Goal: Task Accomplishment & Management: Manage account settings

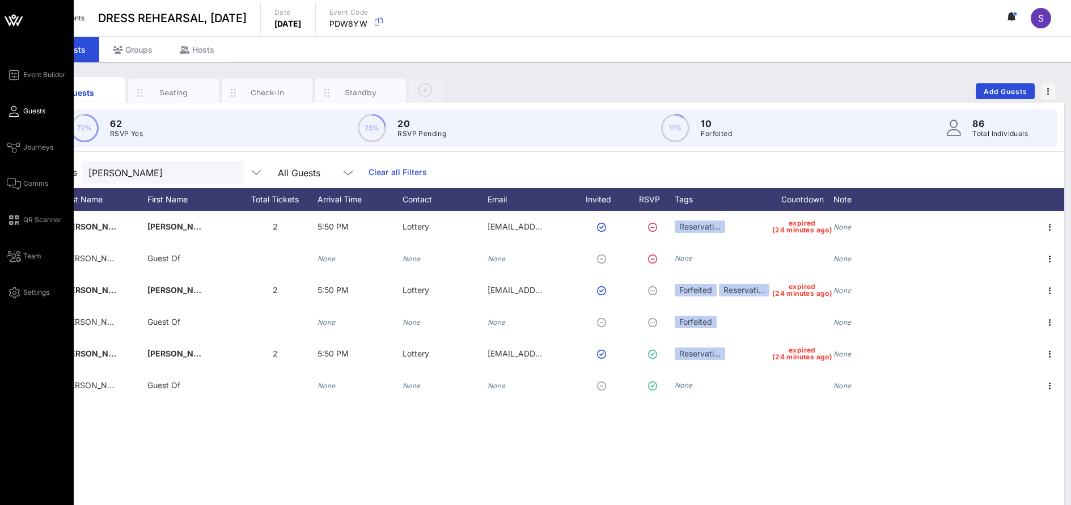
click at [26, 111] on span "Guests" at bounding box center [34, 111] width 22 height 10
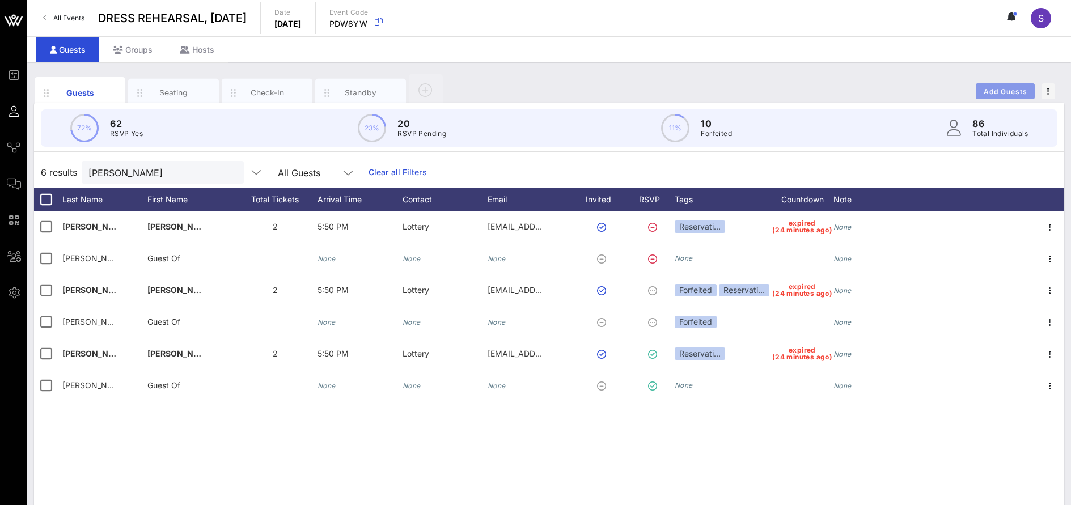
click at [997, 95] on span "Add Guests" at bounding box center [1005, 91] width 45 height 9
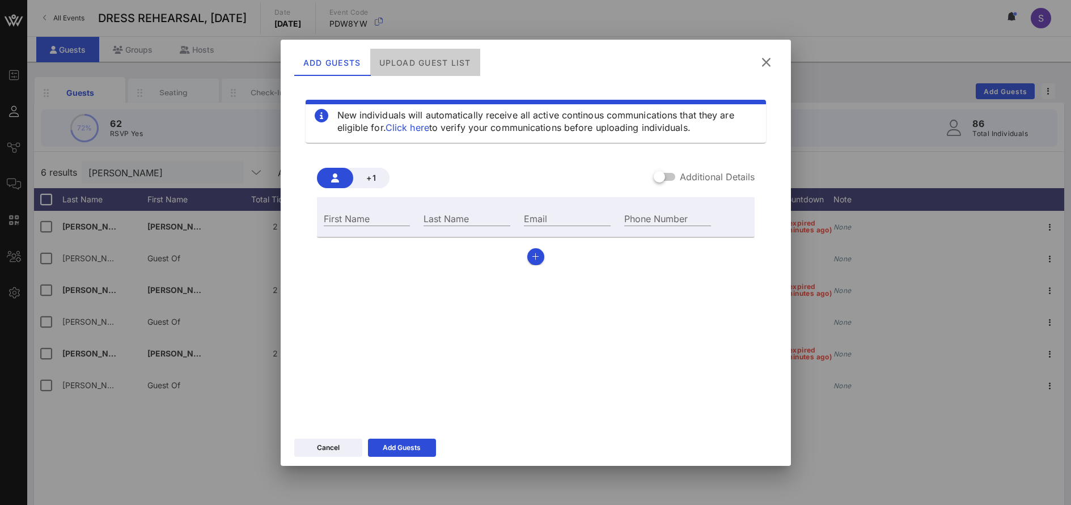
click at [411, 51] on div "Upload Guest List" at bounding box center [425, 62] width 110 height 27
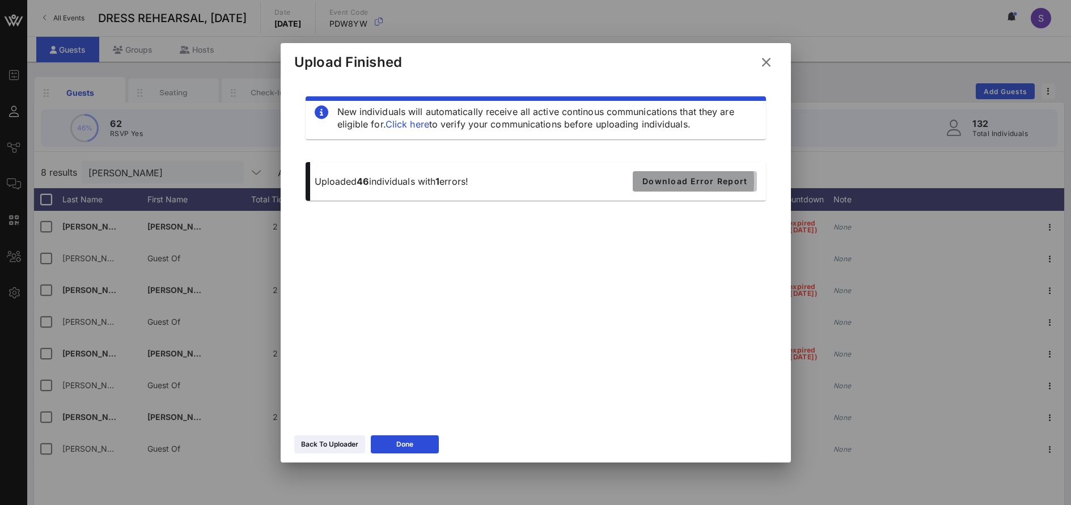
click at [667, 187] on button "Download Error Report" at bounding box center [695, 181] width 124 height 20
click at [516, 329] on div "New individuals will automatically receive all active continous communications …" at bounding box center [535, 248] width 483 height 340
click at [413, 441] on div "Done" at bounding box center [404, 444] width 17 height 11
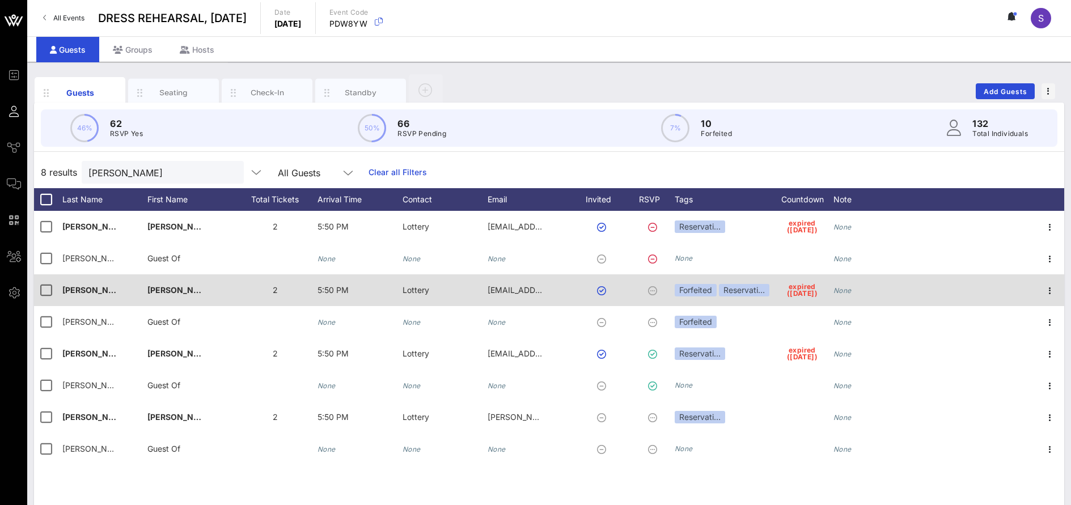
scroll to position [57, 0]
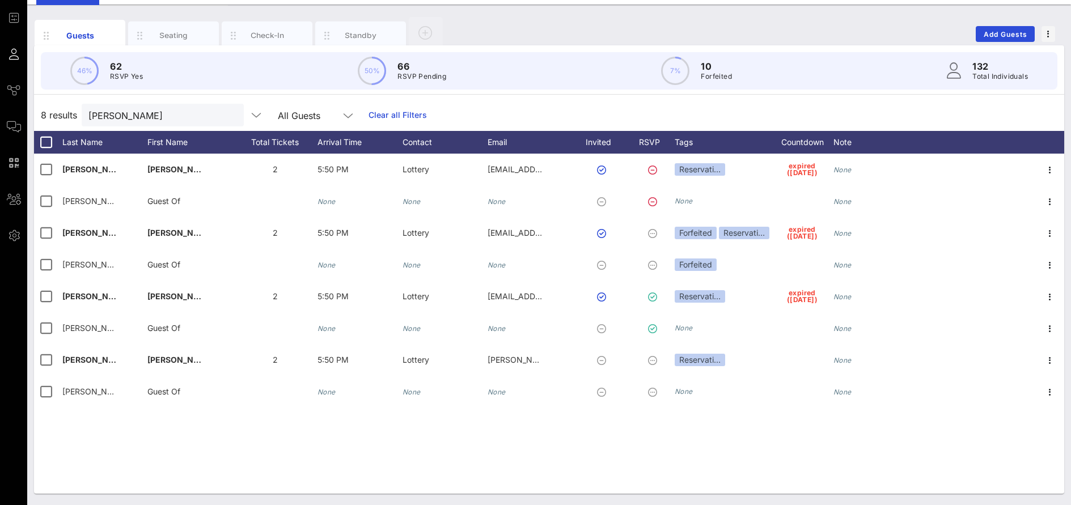
click at [561, 124] on div "8 results ian All Guests Clear all Filters" at bounding box center [549, 115] width 1030 height 32
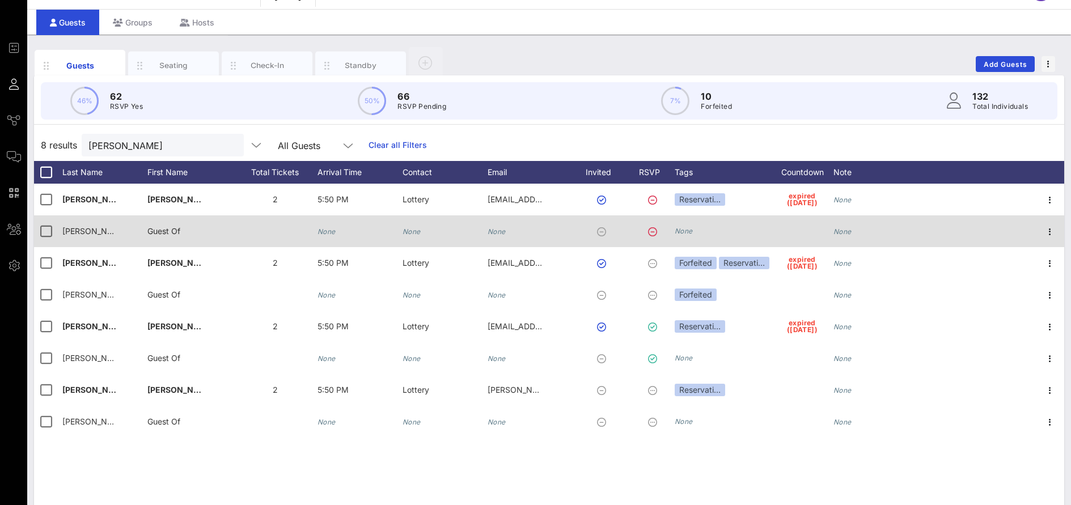
scroll to position [0, 0]
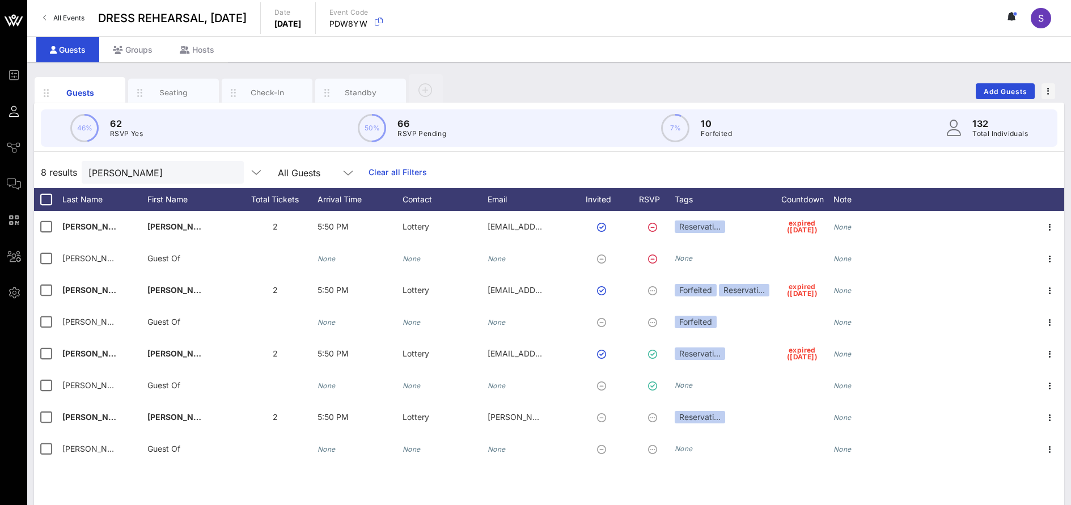
click at [372, 172] on link "Clear all Filters" at bounding box center [398, 172] width 58 height 12
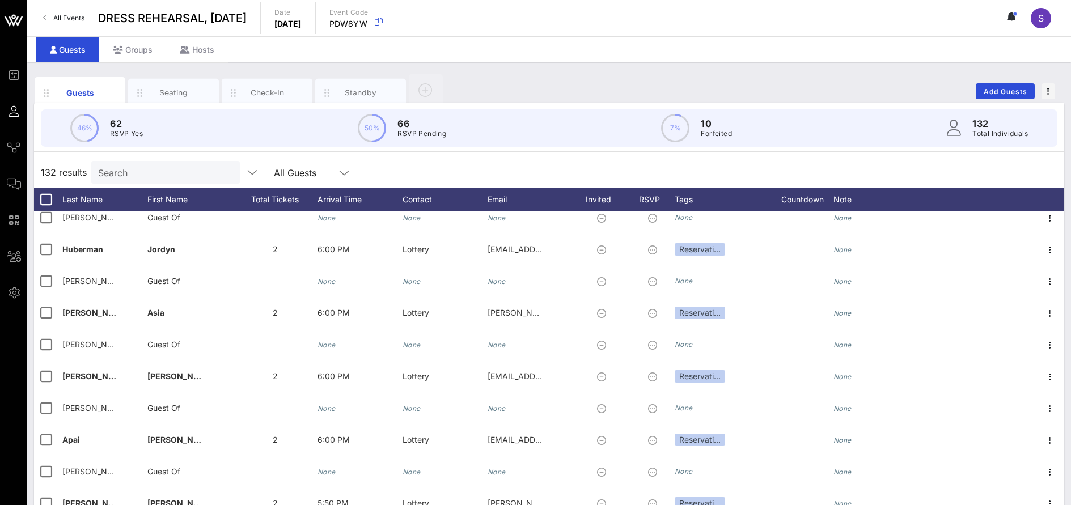
scroll to position [57, 0]
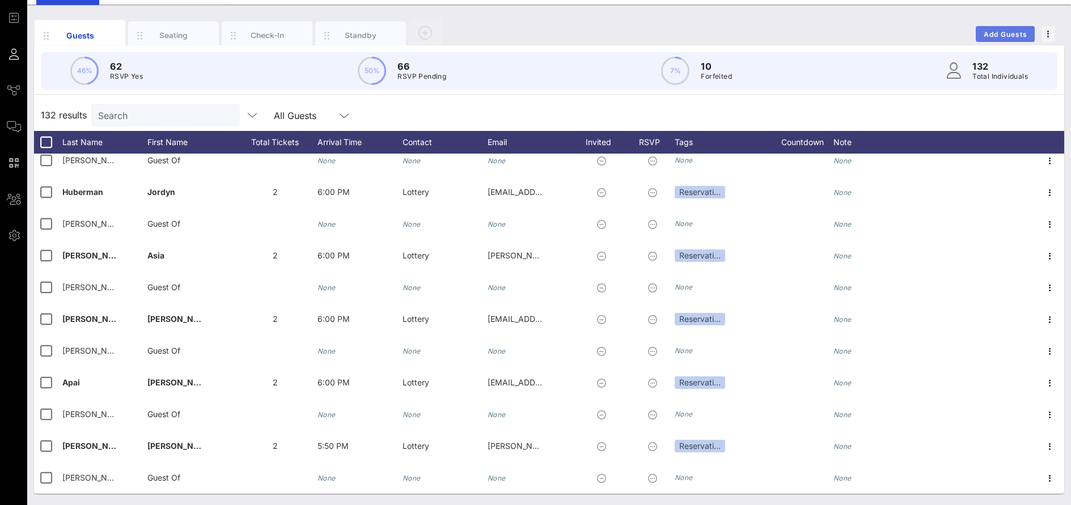
click at [989, 37] on span "Add Guests" at bounding box center [1005, 34] width 45 height 9
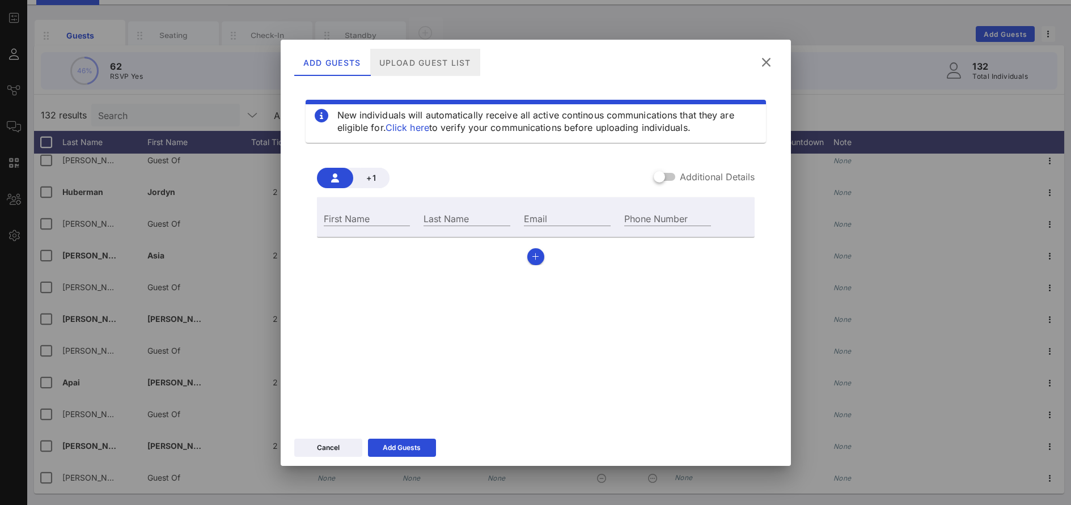
click at [429, 62] on div "Upload Guest List" at bounding box center [425, 62] width 110 height 27
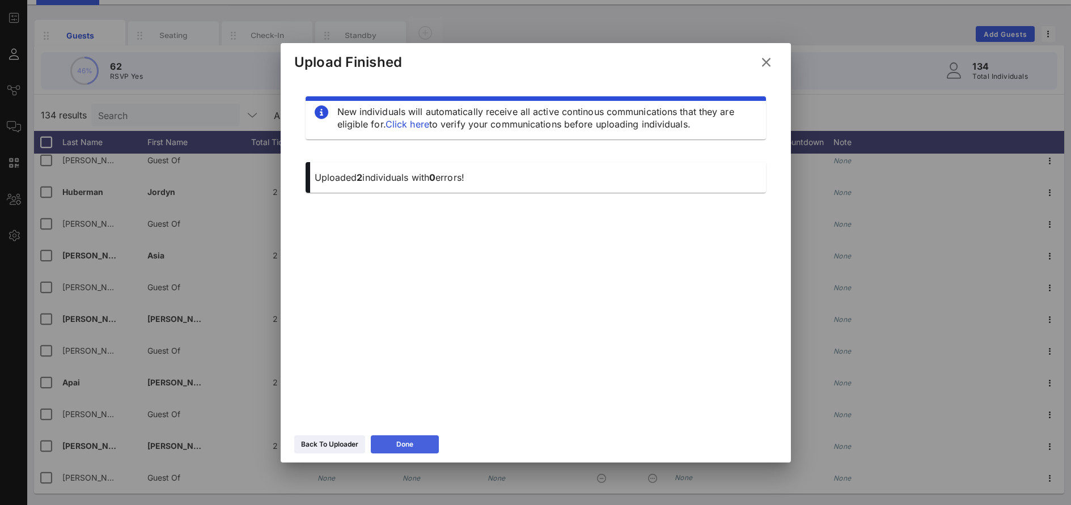
click at [403, 437] on button "Done" at bounding box center [405, 444] width 68 height 18
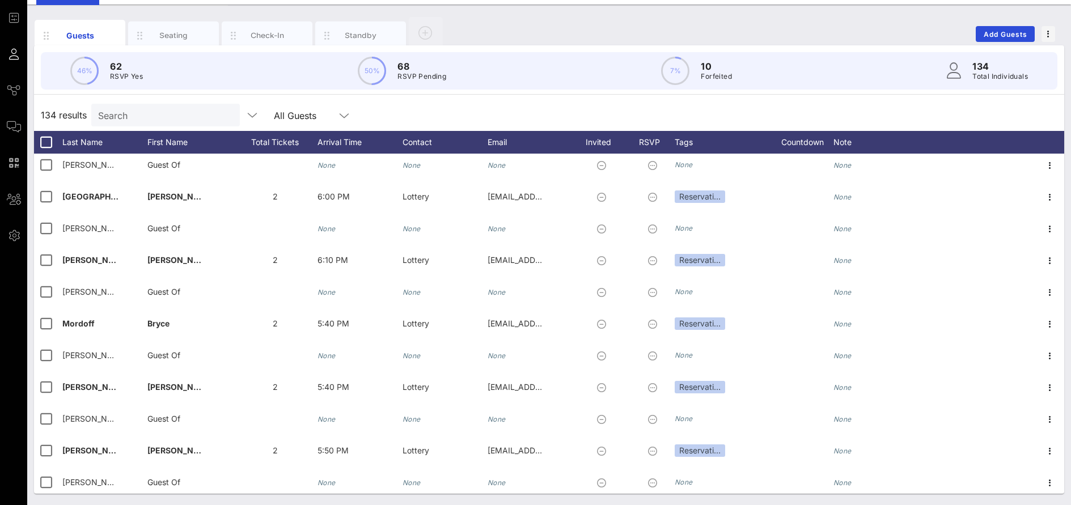
scroll to position [0, 0]
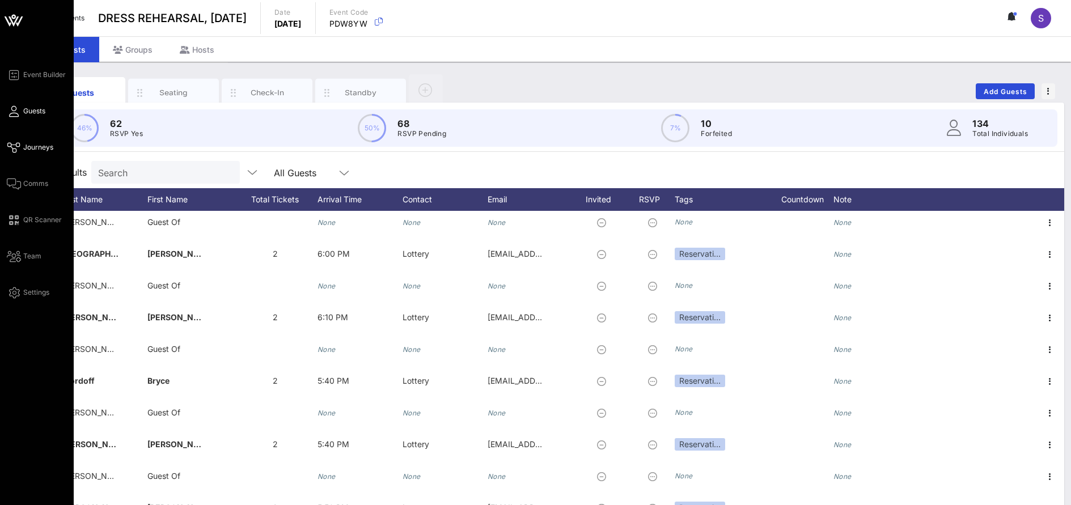
click at [24, 141] on link "Journeys" at bounding box center [30, 148] width 46 height 14
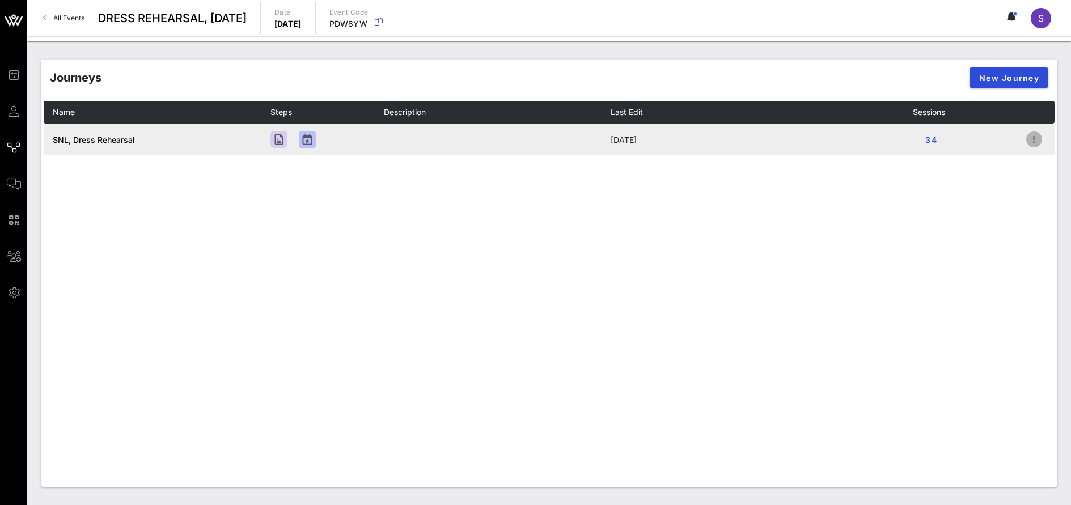
click at [1038, 139] on icon "button" at bounding box center [1034, 140] width 14 height 14
click at [1024, 159] on div "Open" at bounding box center [1033, 160] width 40 height 11
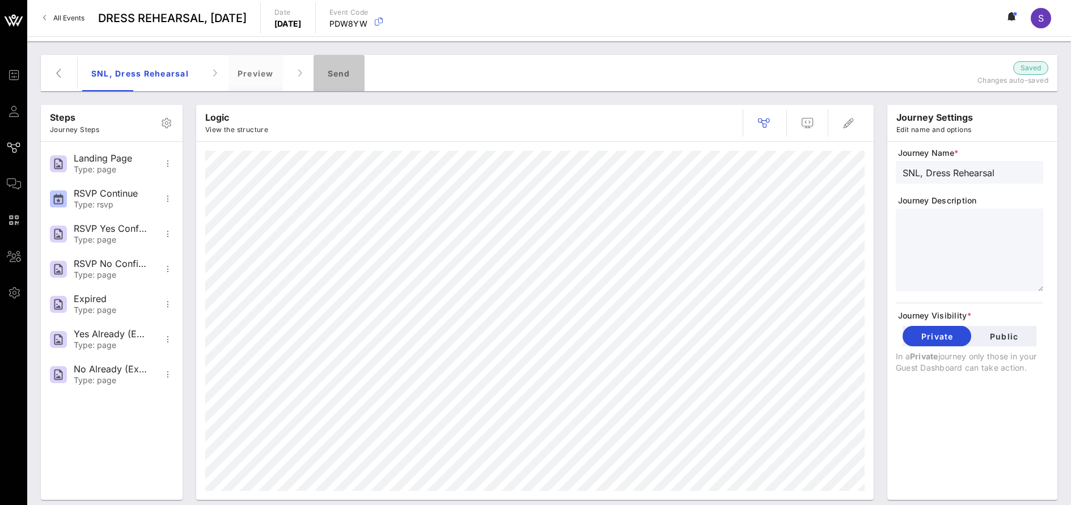
click at [333, 63] on div "Send" at bounding box center [339, 73] width 51 height 36
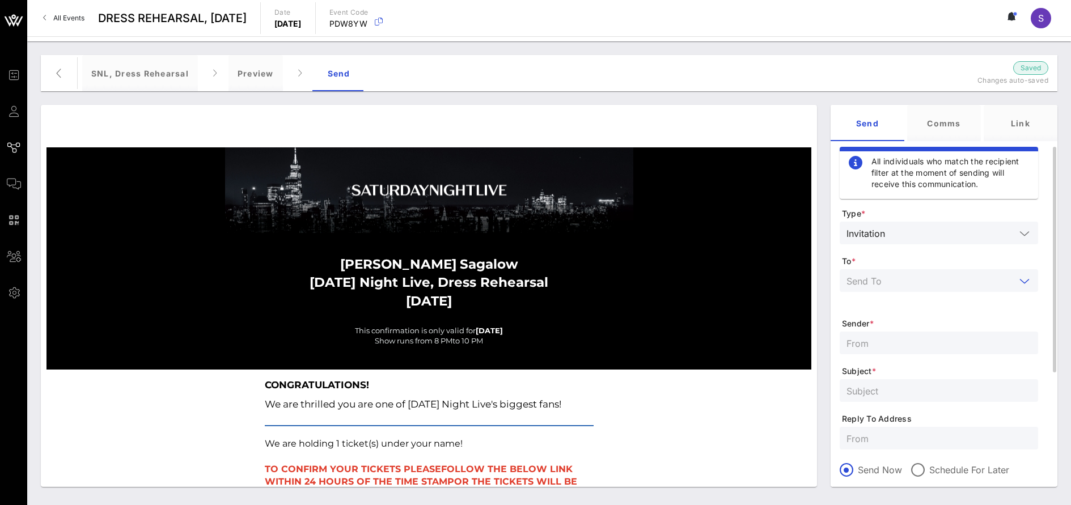
click at [979, 281] on input "text" at bounding box center [930, 280] width 169 height 15
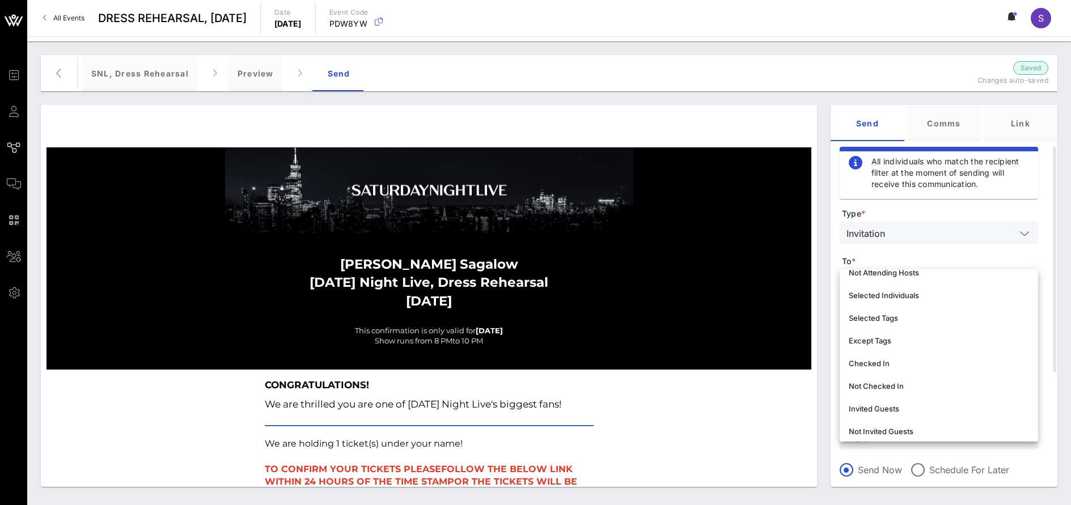
scroll to position [113, 0]
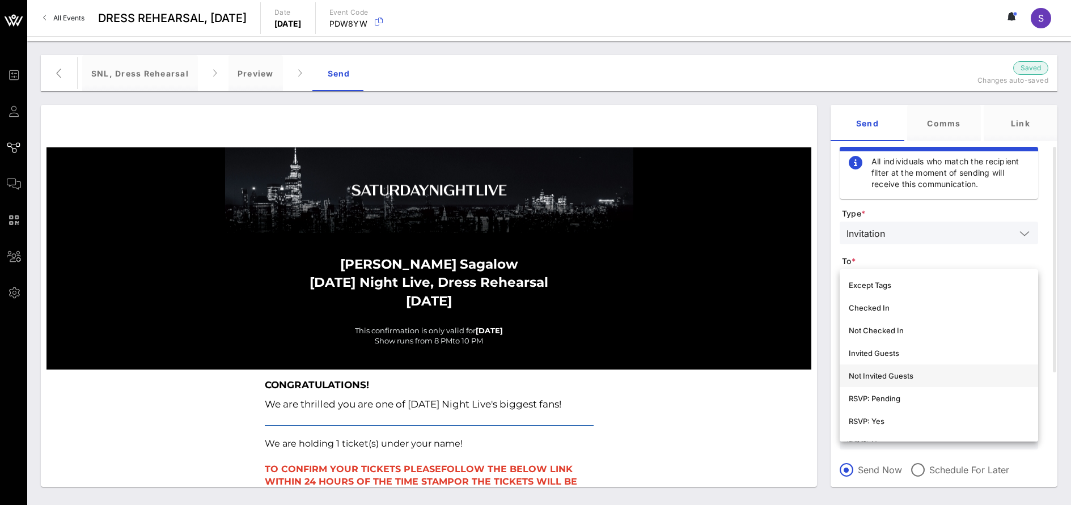
click at [938, 368] on div "Not Invited Guests" at bounding box center [939, 376] width 180 height 18
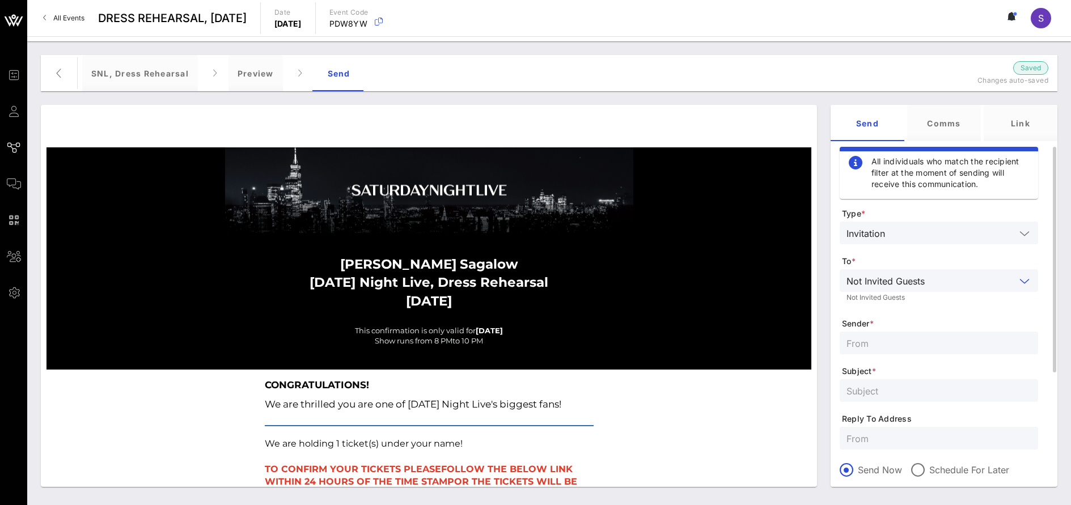
click at [903, 344] on input "text" at bounding box center [938, 343] width 185 height 15
type input "SNL Reservations"
type input "SATURDAY NIGHT LIVE, Dress Rehearsal - October 04, 2025"
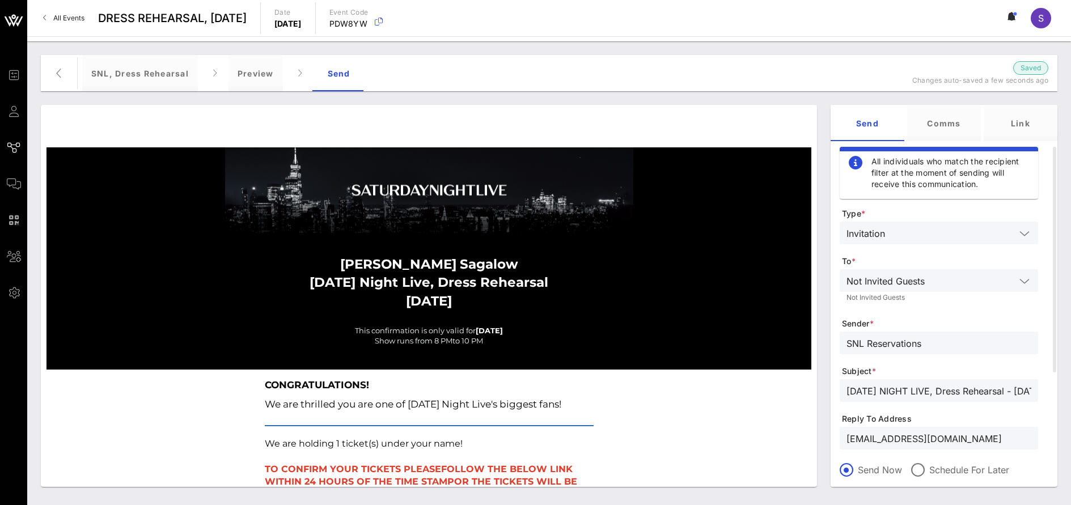
type input "[EMAIL_ADDRESS][DOMAIN_NAME]"
drag, startPoint x: 946, startPoint y: 337, endPoint x: 739, endPoint y: 336, distance: 206.9
click at [739, 336] on div "Stephanie Sagalow Saturday Night Live, Dress Rehearsal October 04, 2025 This co…" at bounding box center [549, 296] width 1030 height 396
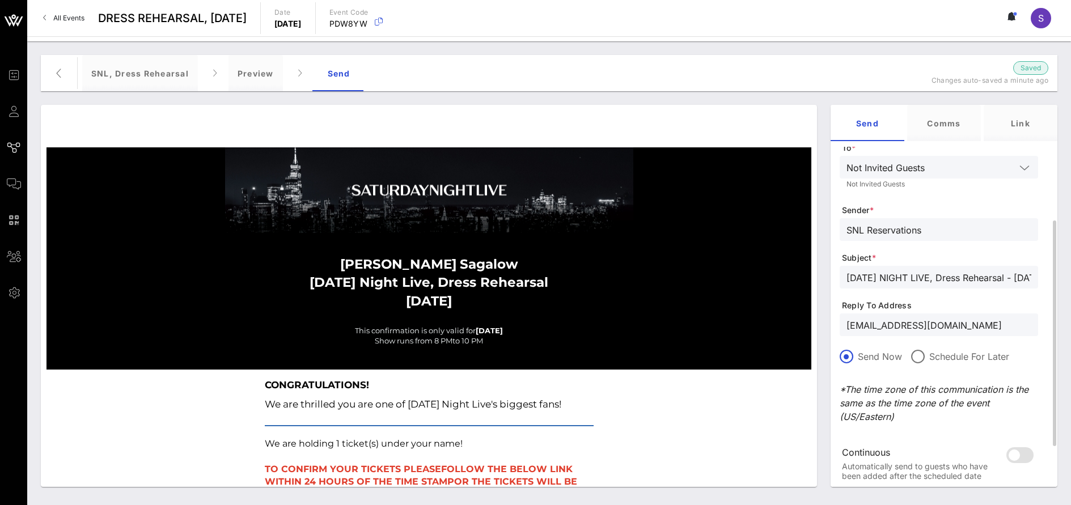
click at [963, 239] on div "SNL Reservations" at bounding box center [938, 229] width 185 height 23
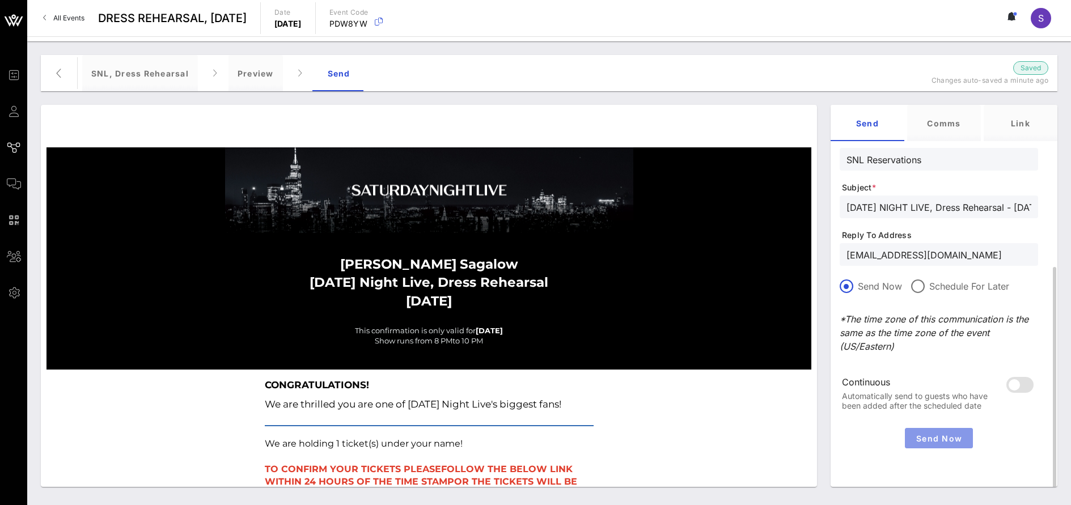
click at [954, 436] on span "Send Now" at bounding box center [938, 439] width 59 height 10
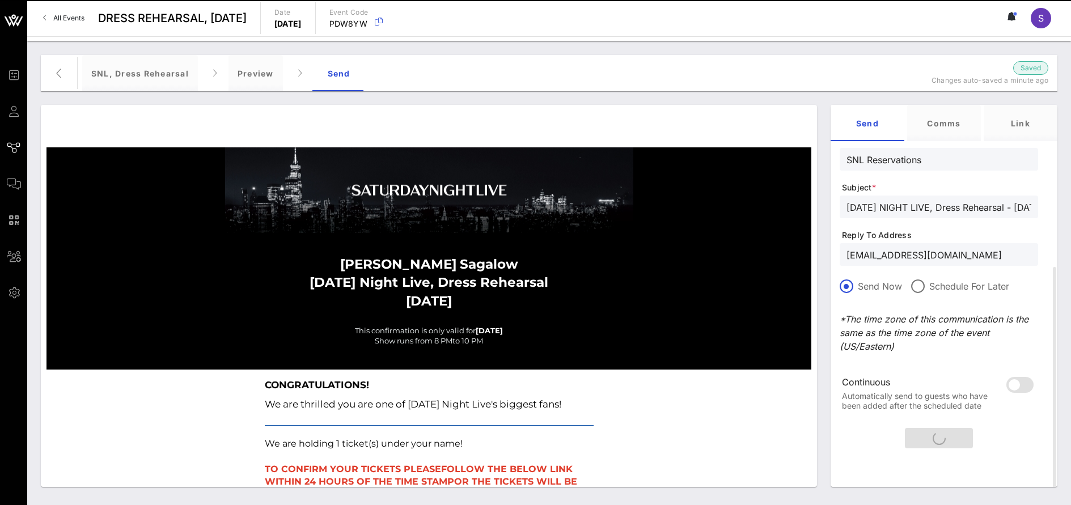
scroll to position [0, 0]
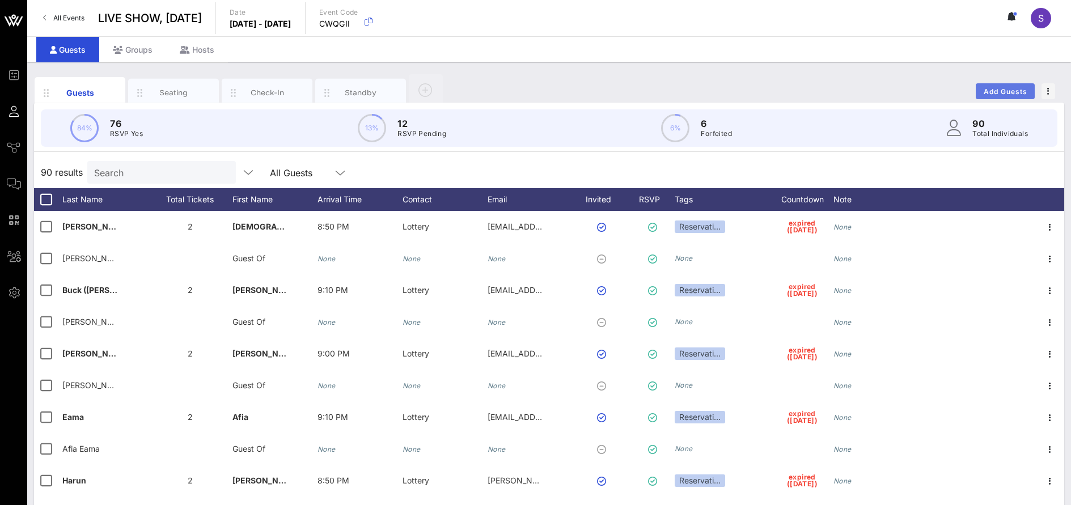
click at [987, 86] on button "Add Guests" at bounding box center [1005, 91] width 59 height 16
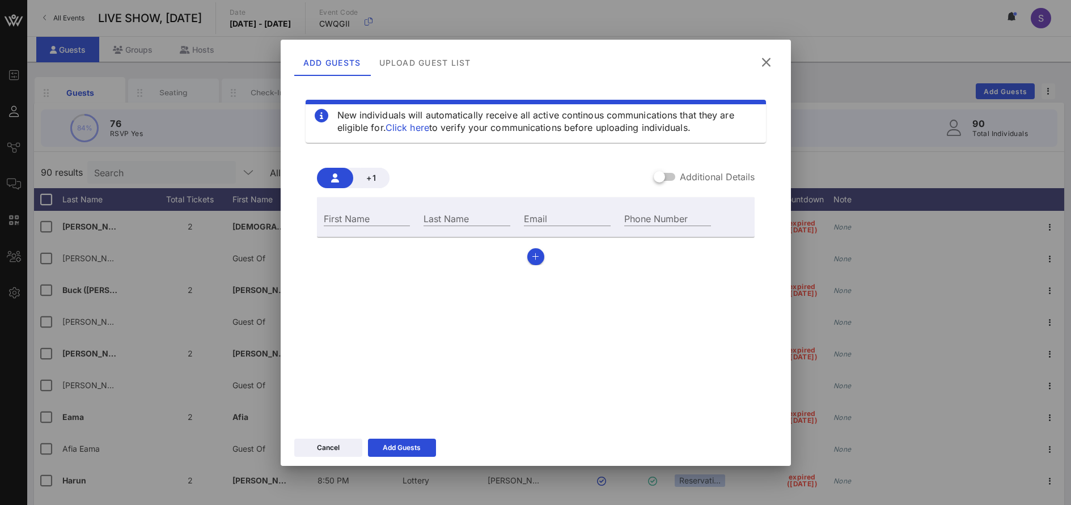
click at [447, 76] on div "Add Guests Upload Guest List" at bounding box center [536, 61] width 510 height 42
click at [433, 56] on div "Upload Guest List" at bounding box center [425, 62] width 110 height 27
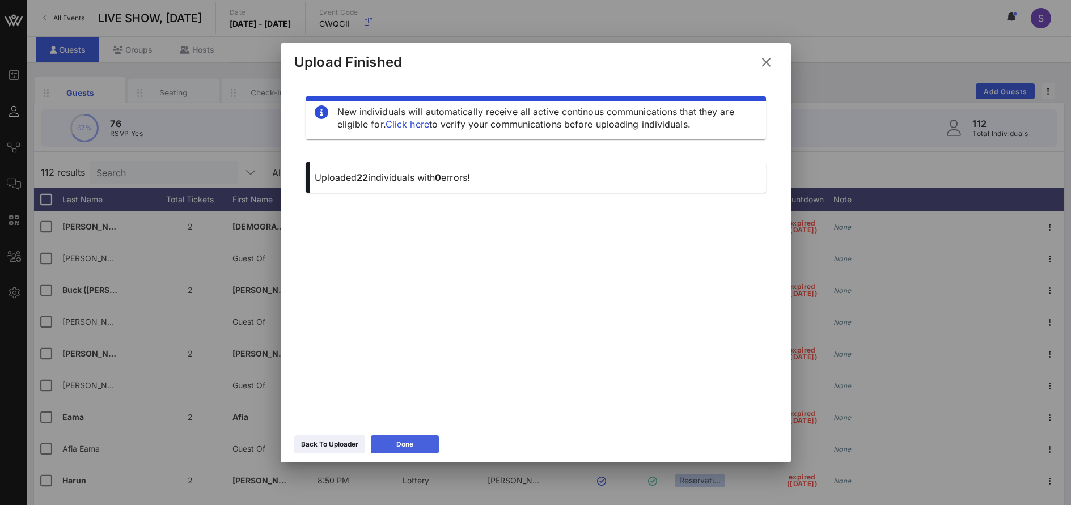
click at [412, 437] on button "Done" at bounding box center [405, 444] width 68 height 18
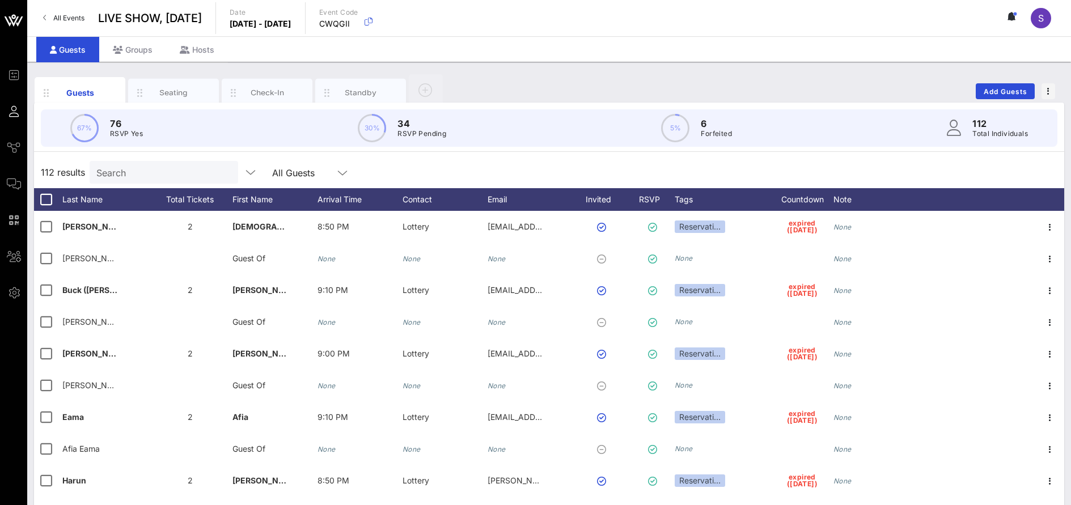
click at [594, 73] on div "Guests Seating Check-In Standby Add Guests" at bounding box center [549, 91] width 1030 height 36
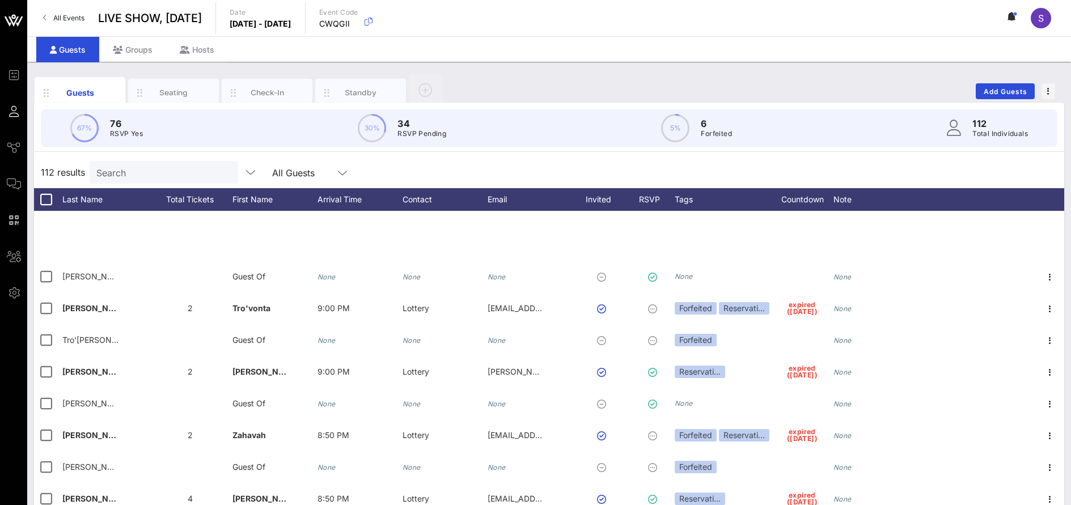
scroll to position [1701, 0]
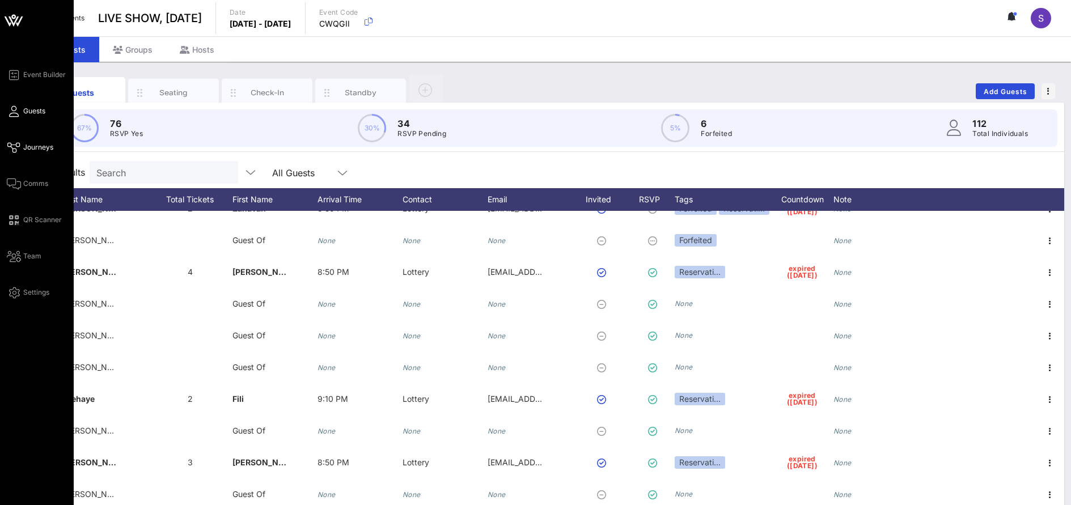
click at [15, 147] on icon at bounding box center [14, 148] width 14 height 2
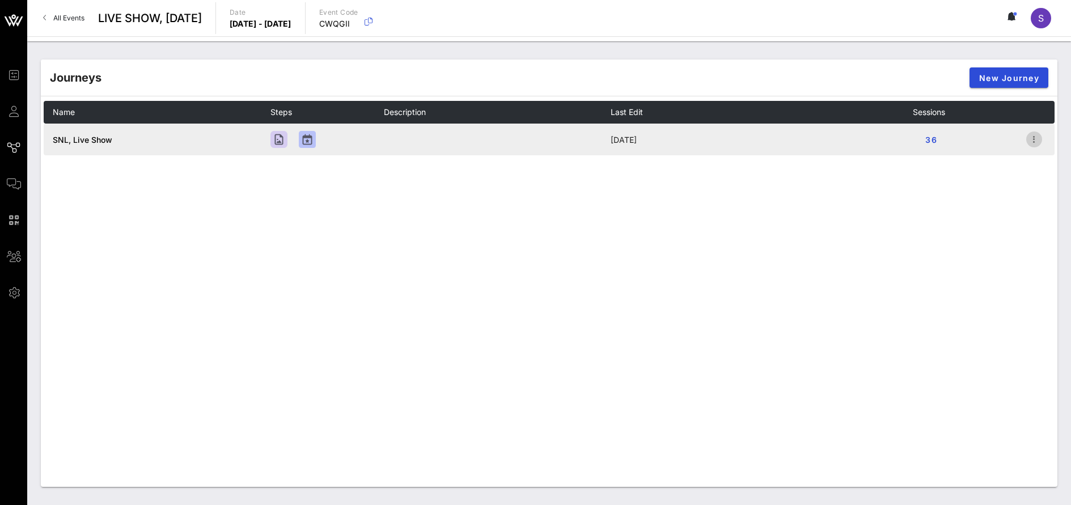
click at [1040, 146] on icon "button" at bounding box center [1034, 140] width 14 height 14
click at [1036, 160] on div "Open" at bounding box center [1033, 160] width 40 height 11
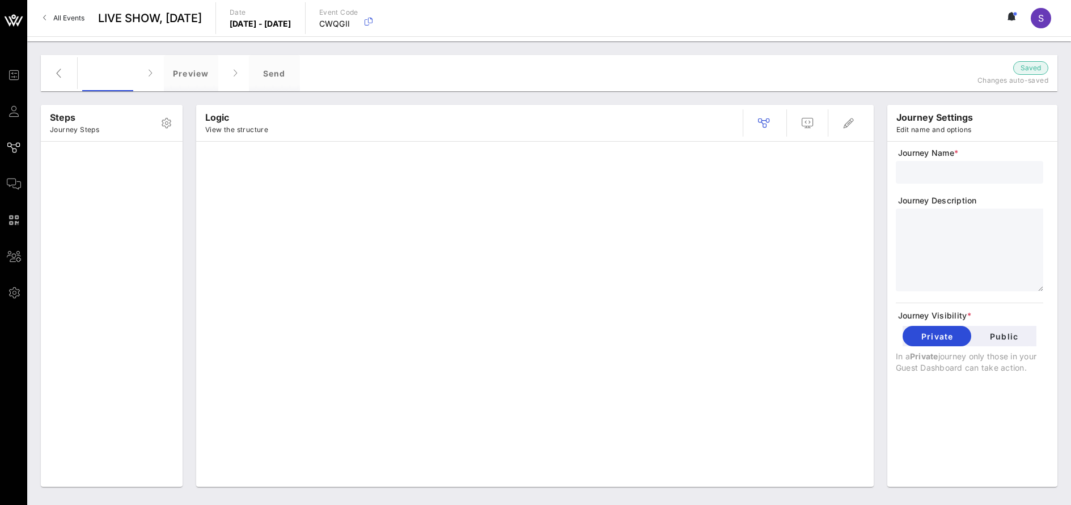
type input "SNL, Live Show"
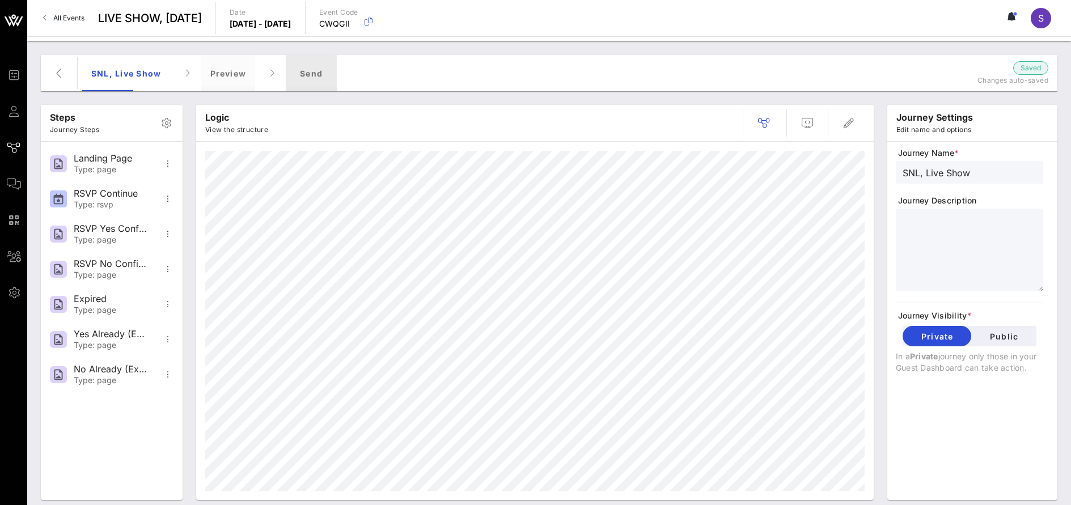
click at [323, 74] on div "Send" at bounding box center [311, 73] width 51 height 36
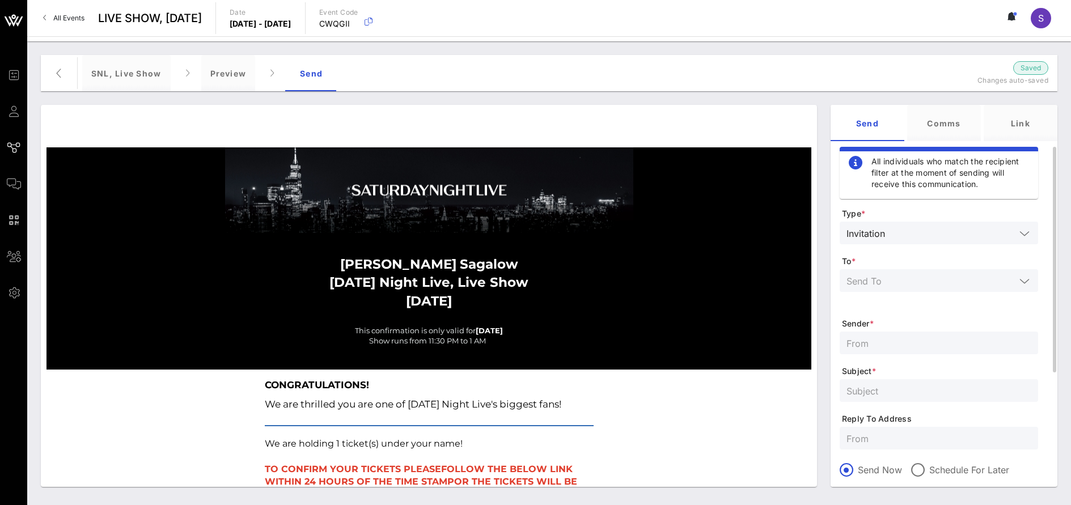
click at [955, 282] on input "text" at bounding box center [930, 280] width 169 height 15
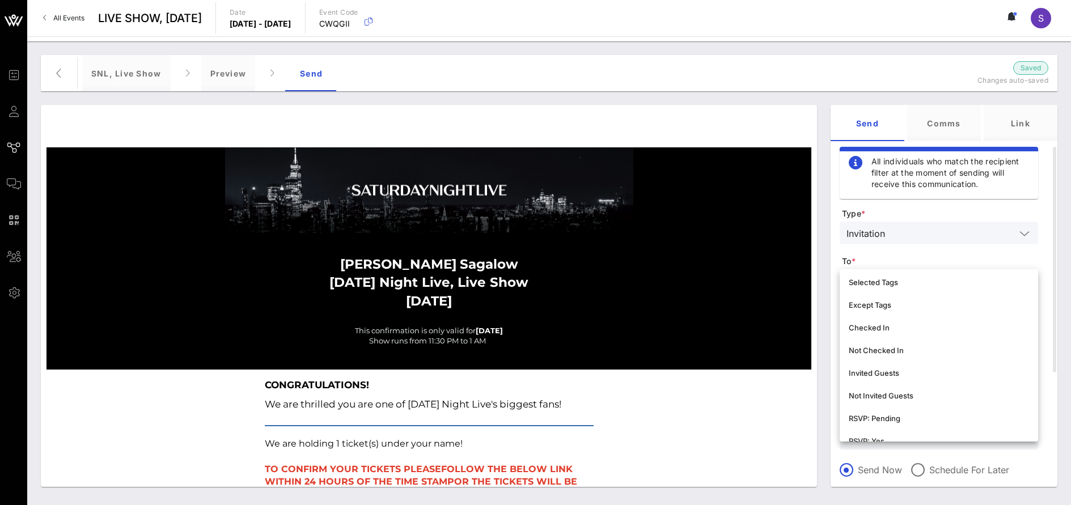
scroll to position [113, 0]
click at [939, 370] on div "Not Invited Guests" at bounding box center [939, 376] width 180 height 18
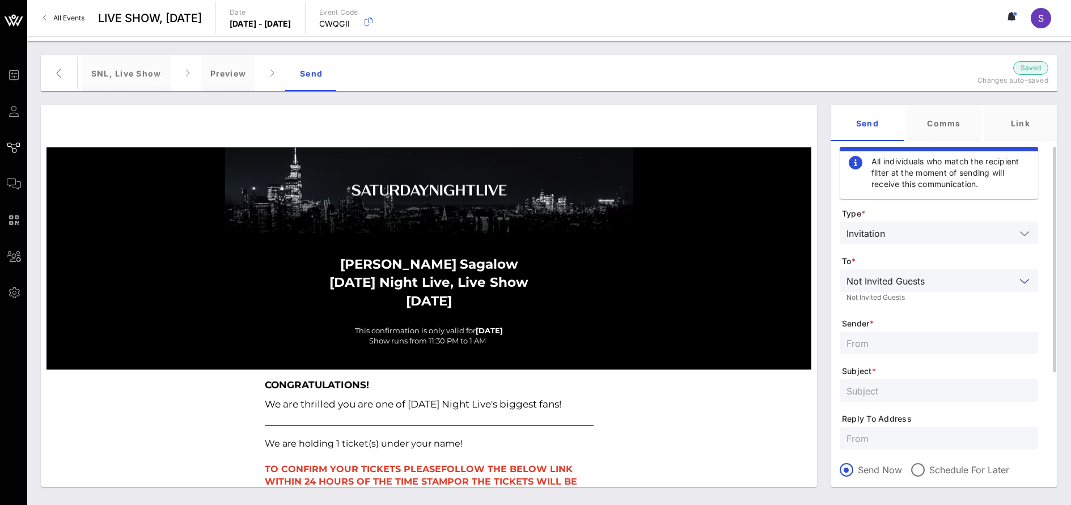
click at [884, 445] on input "text" at bounding box center [938, 438] width 185 height 15
paste input "[EMAIL_ADDRESS][DOMAIN_NAME]"
type input "[EMAIL_ADDRESS][DOMAIN_NAME]"
click at [880, 345] on input "text" at bounding box center [938, 343] width 185 height 15
paste input "SNL Reservations"
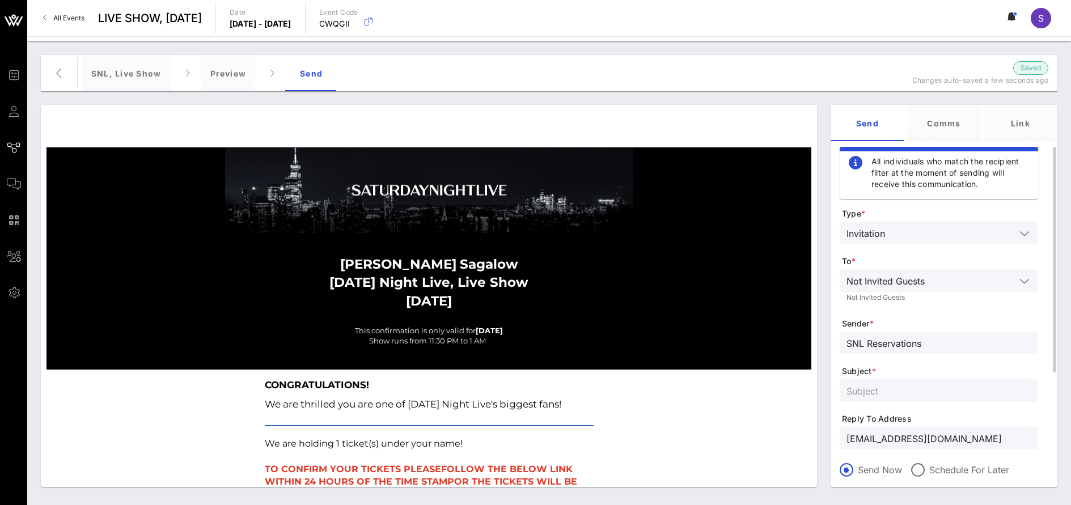
type input "SNL Reservations"
click at [903, 399] on div at bounding box center [938, 390] width 185 height 23
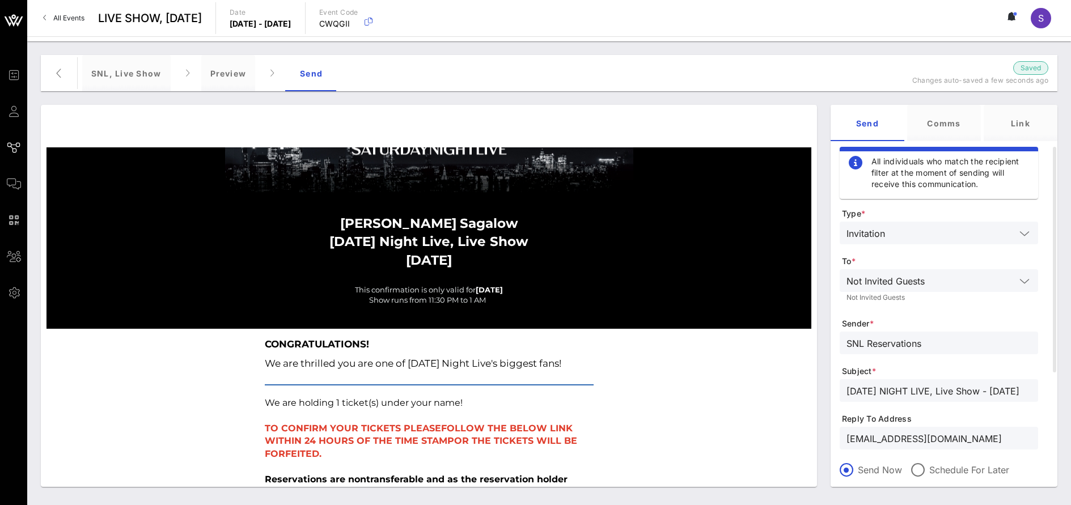
scroll to position [0, 0]
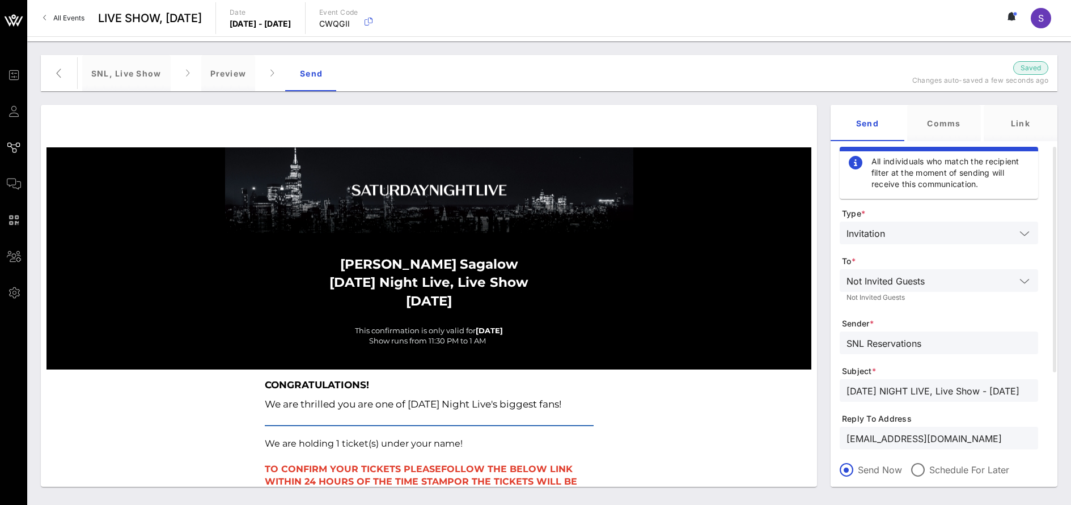
type input "[DATE] NIGHT LIVE, Live Show - [DATE]"
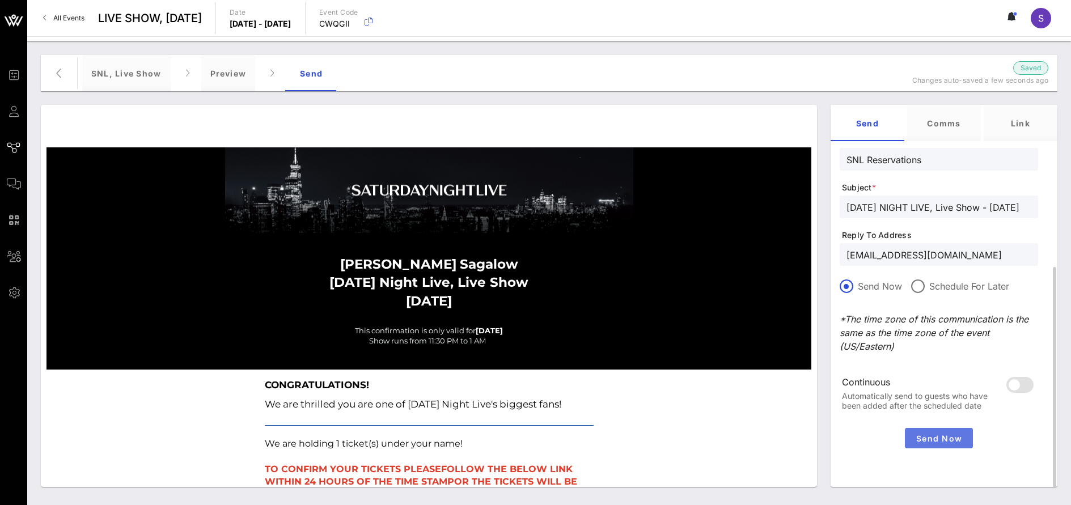
click at [931, 437] on span "Send Now" at bounding box center [938, 439] width 59 height 10
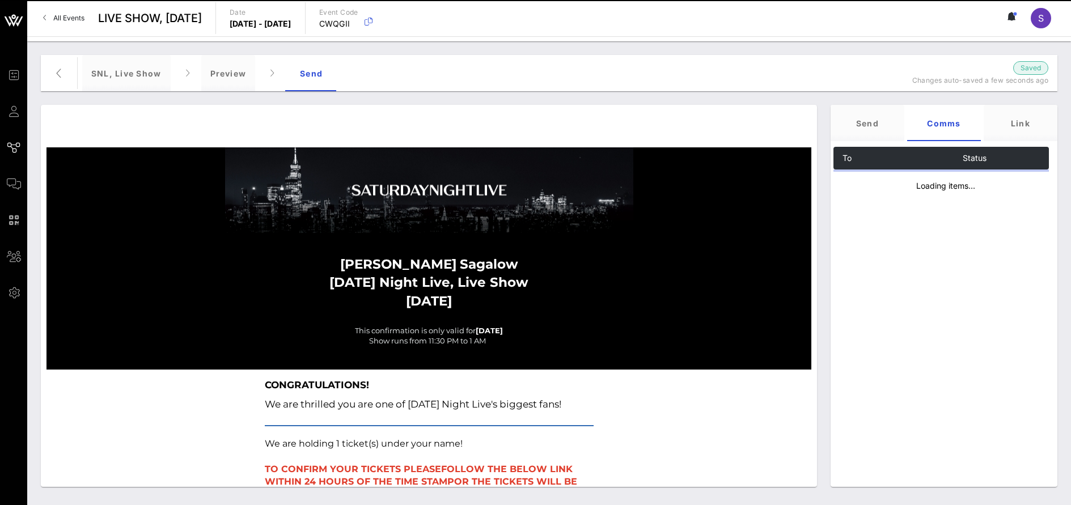
scroll to position [0, 0]
